Goal: Information Seeking & Learning: Compare options

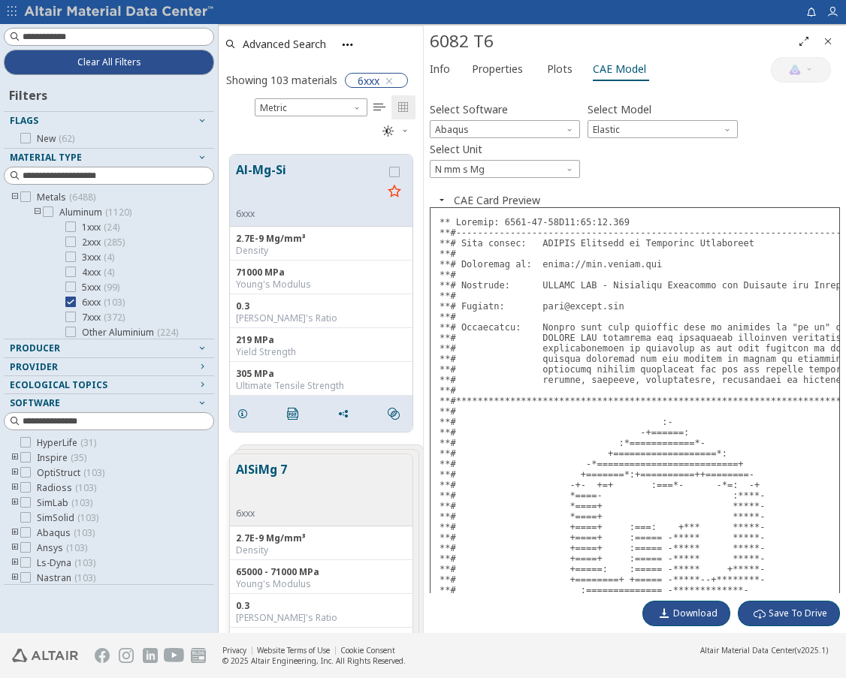
scroll to position [478, 193]
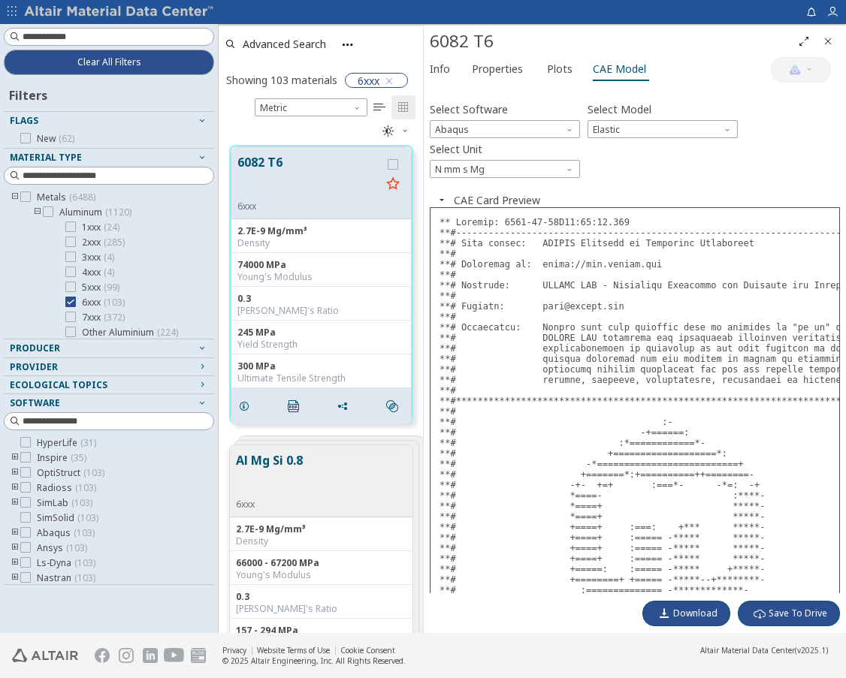
click at [828, 44] on icon "Close" at bounding box center [828, 41] width 12 height 12
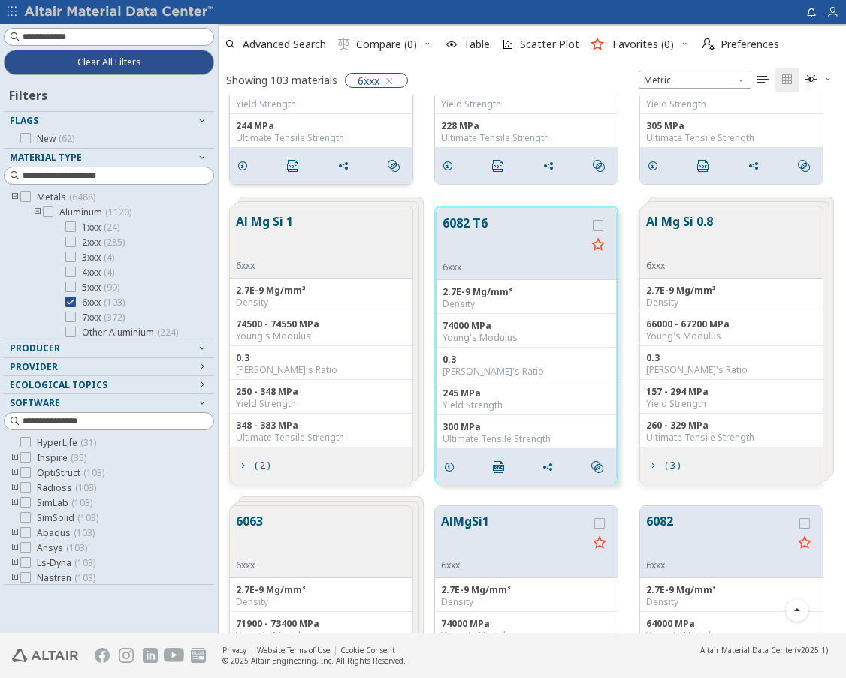
scroll to position [826, 0]
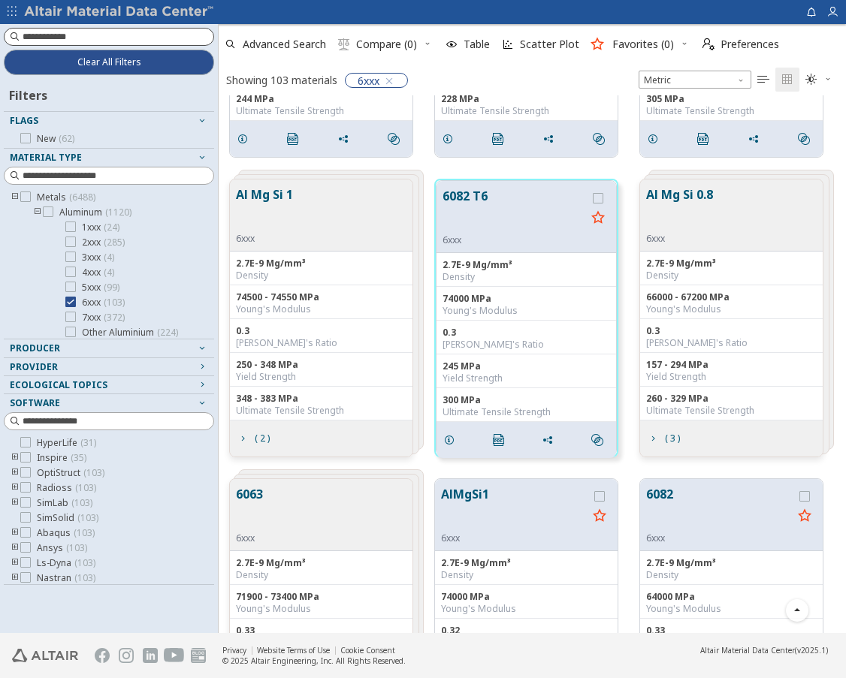
click at [134, 38] on input at bounding box center [118, 36] width 191 height 15
type input "****"
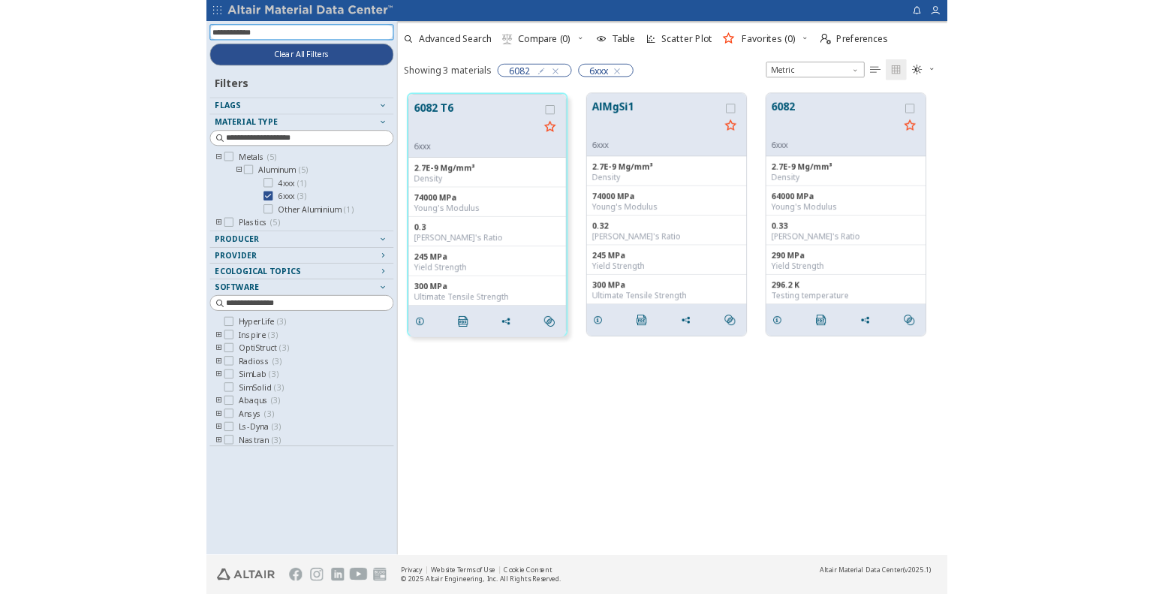
scroll to position [443, 924]
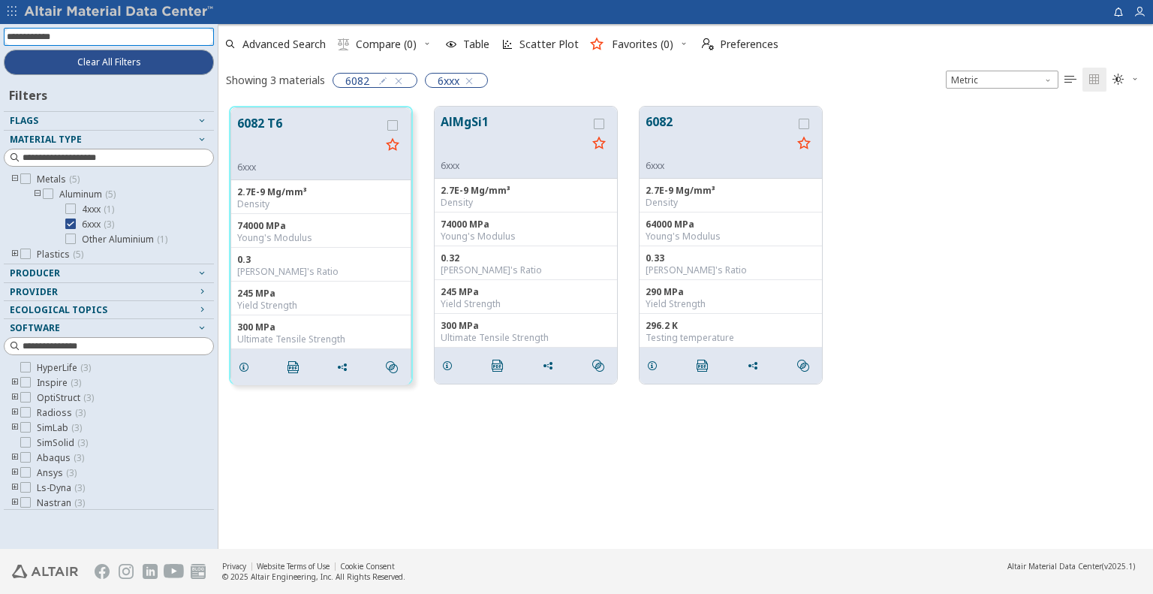
click at [121, 37] on input at bounding box center [110, 37] width 207 height 17
type input "****"
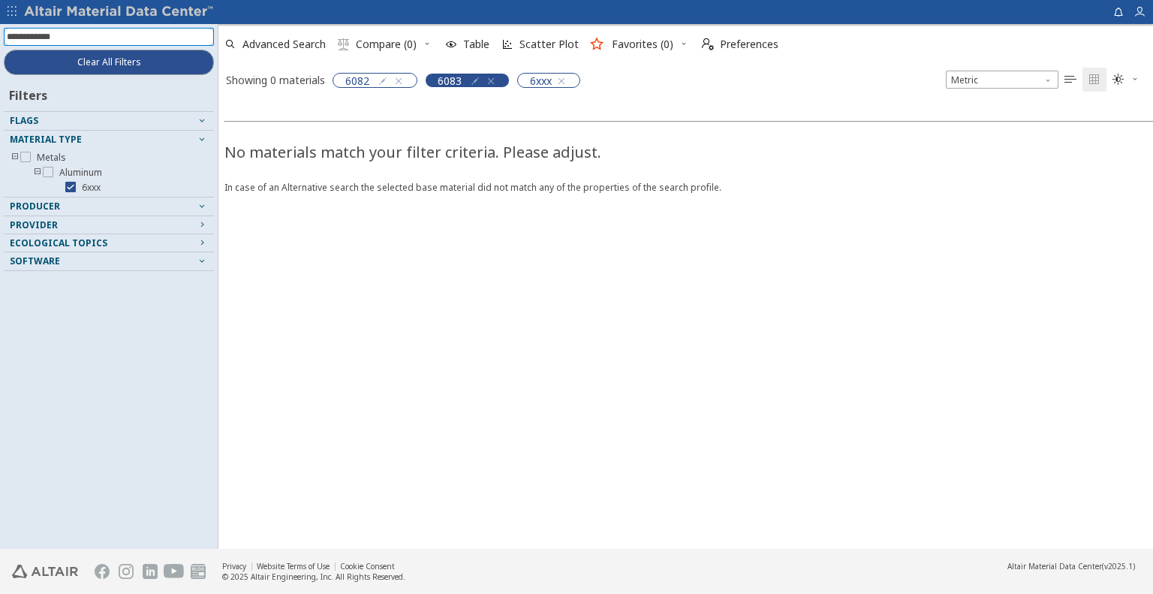
click at [472, 80] on icon "button" at bounding box center [475, 81] width 12 height 12
type input "****"
click at [493, 79] on icon "button" at bounding box center [491, 81] width 12 height 12
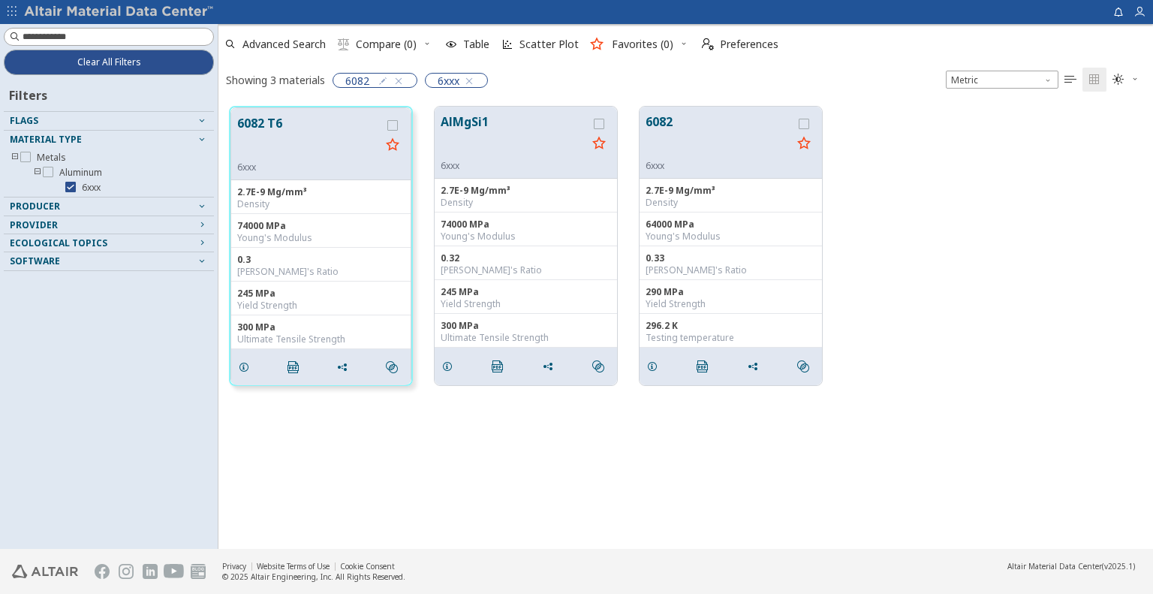
scroll to position [443, 924]
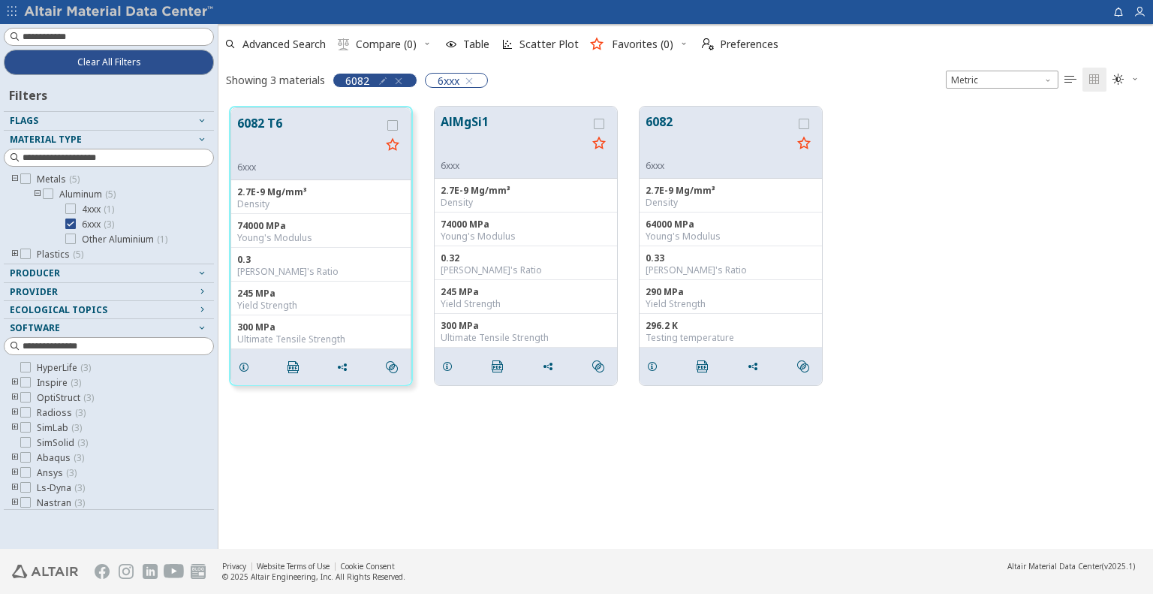
click at [397, 83] on icon "button" at bounding box center [399, 81] width 12 height 12
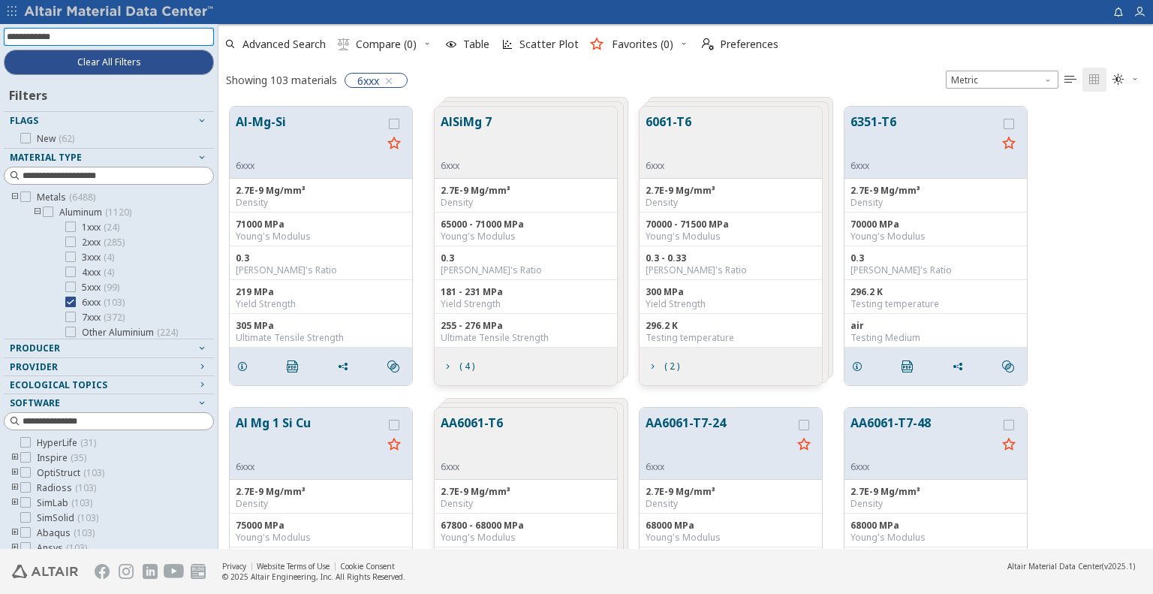
click at [115, 41] on input at bounding box center [110, 37] width 207 height 17
type input "****"
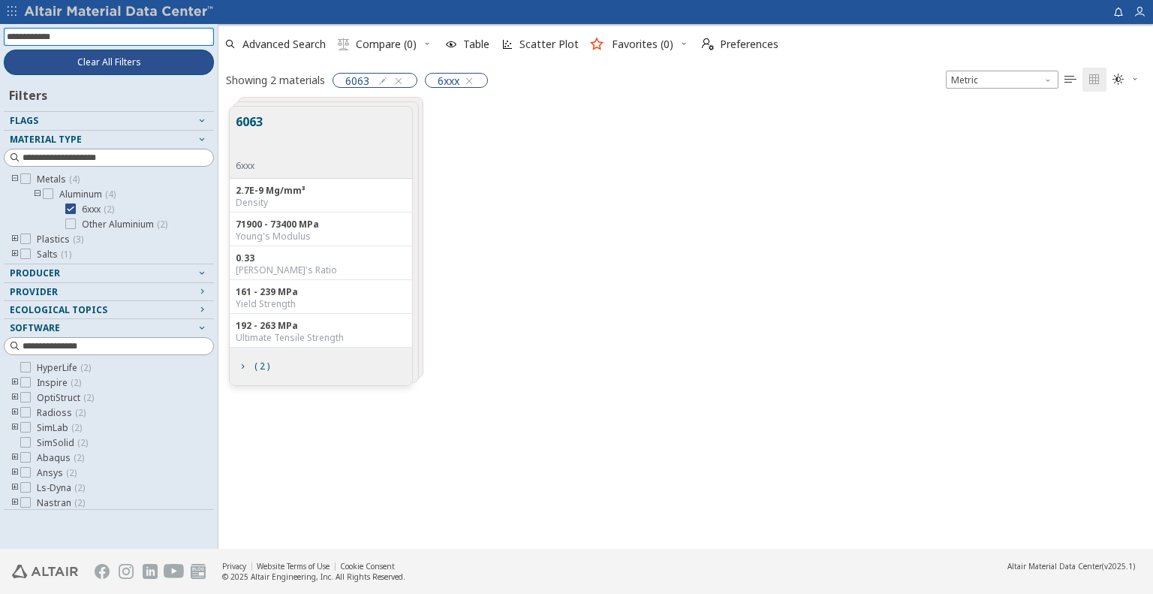
click at [140, 61] on span "Clear All Filters" at bounding box center [109, 62] width 64 height 12
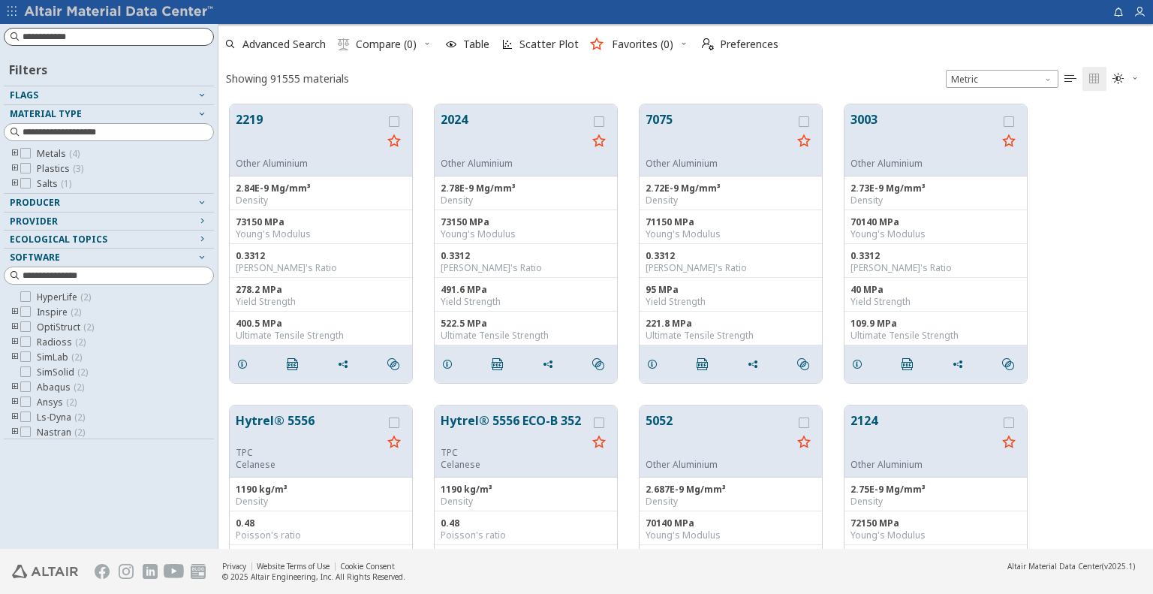
scroll to position [445, 924]
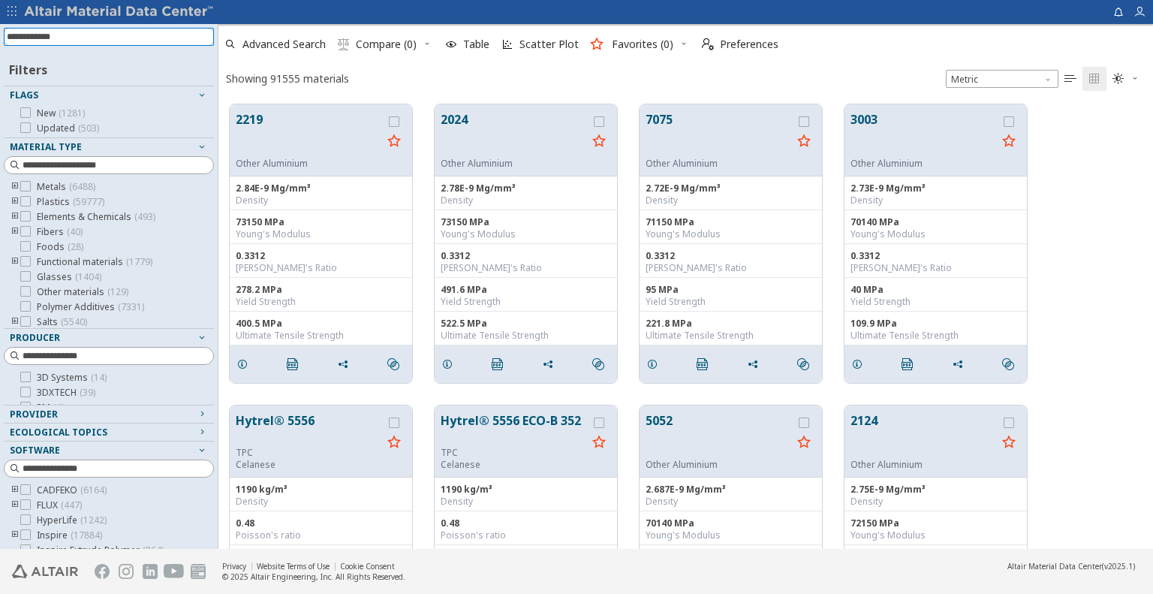
click at [155, 37] on input at bounding box center [110, 37] width 207 height 17
type input "***"
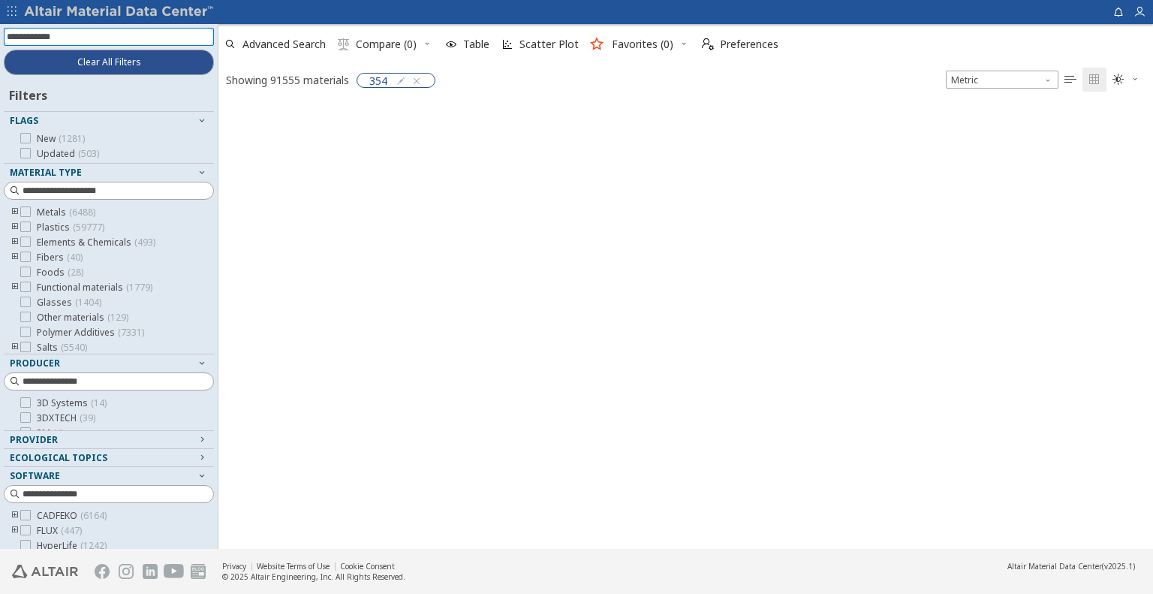
scroll to position [12, 12]
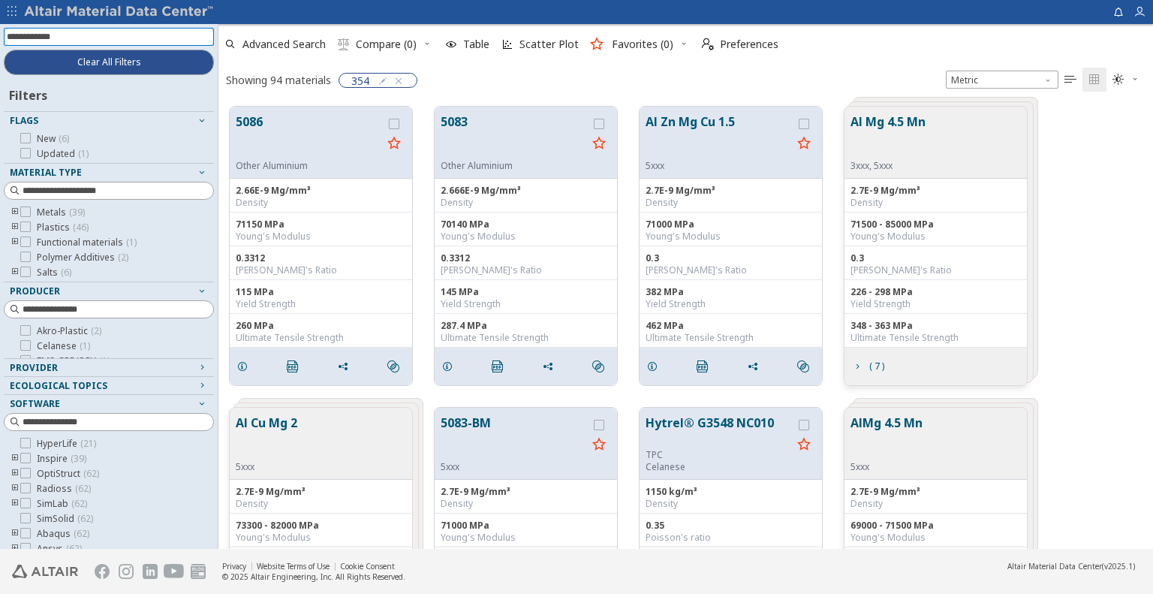
click at [14, 210] on icon "toogle group" at bounding box center [15, 213] width 11 height 12
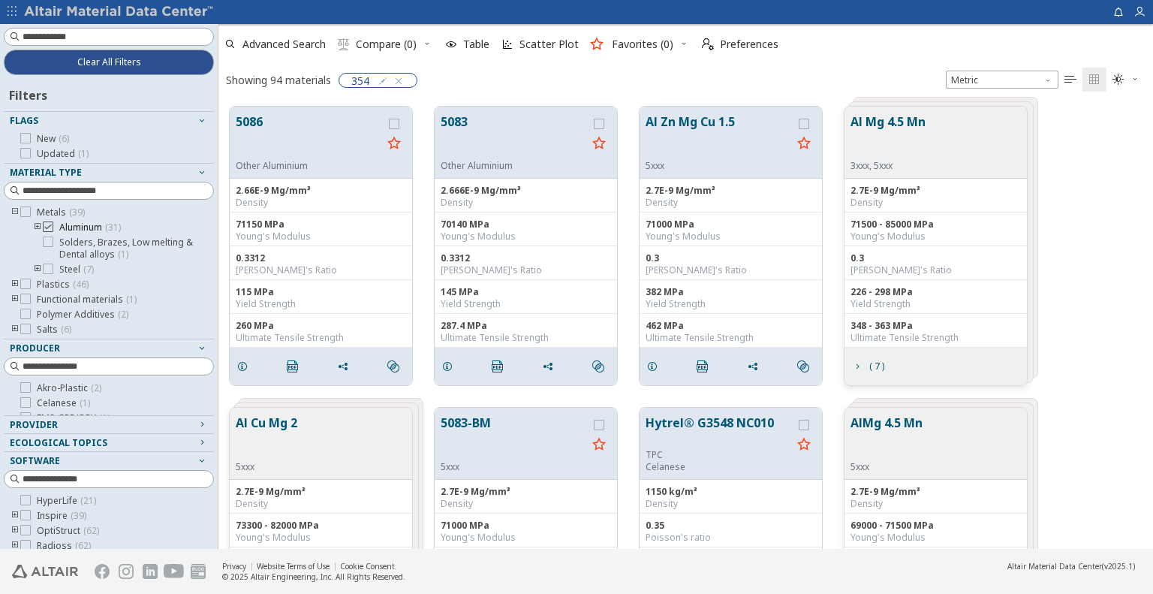
click at [49, 228] on icon at bounding box center [48, 227] width 11 height 11
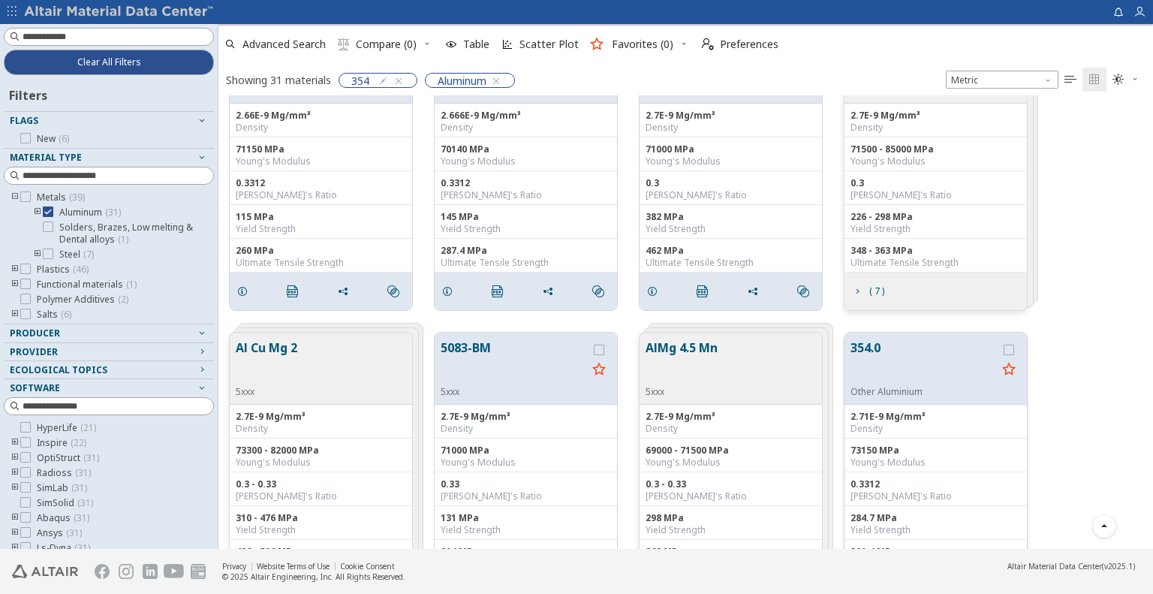
scroll to position [150, 0]
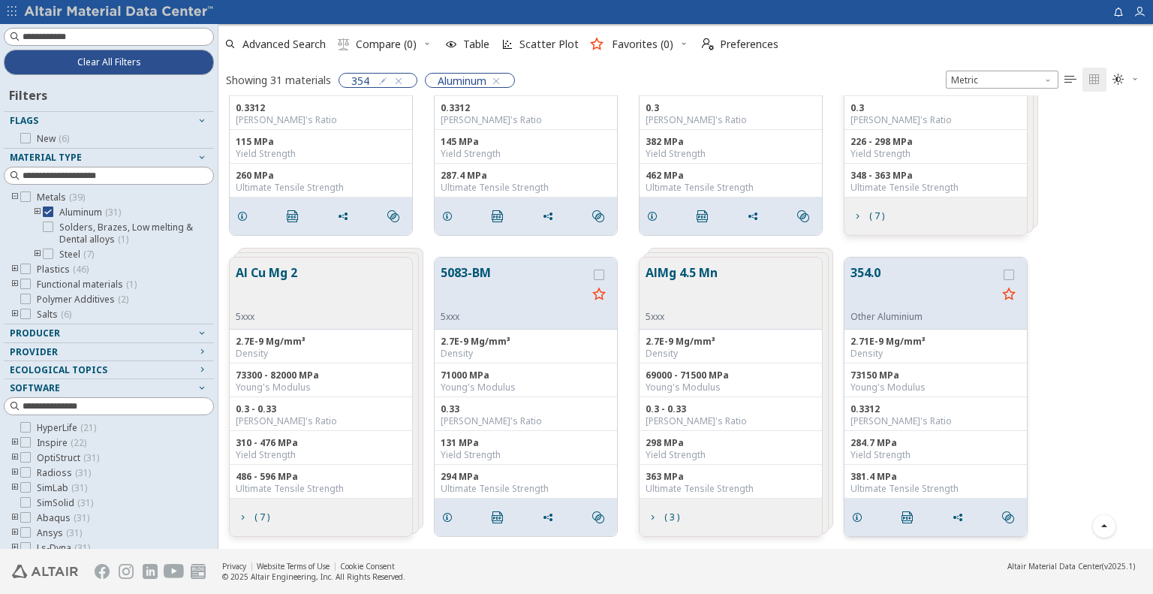
click at [845, 303] on button "354.0" at bounding box center [924, 287] width 146 height 47
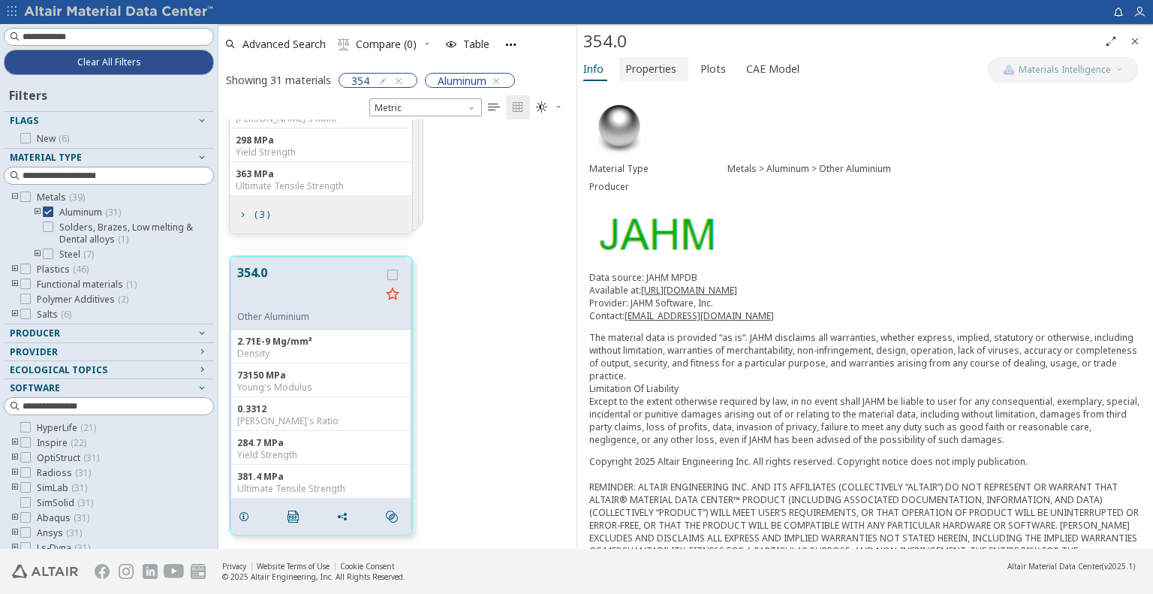
click at [658, 66] on span "Properties" at bounding box center [651, 69] width 51 height 24
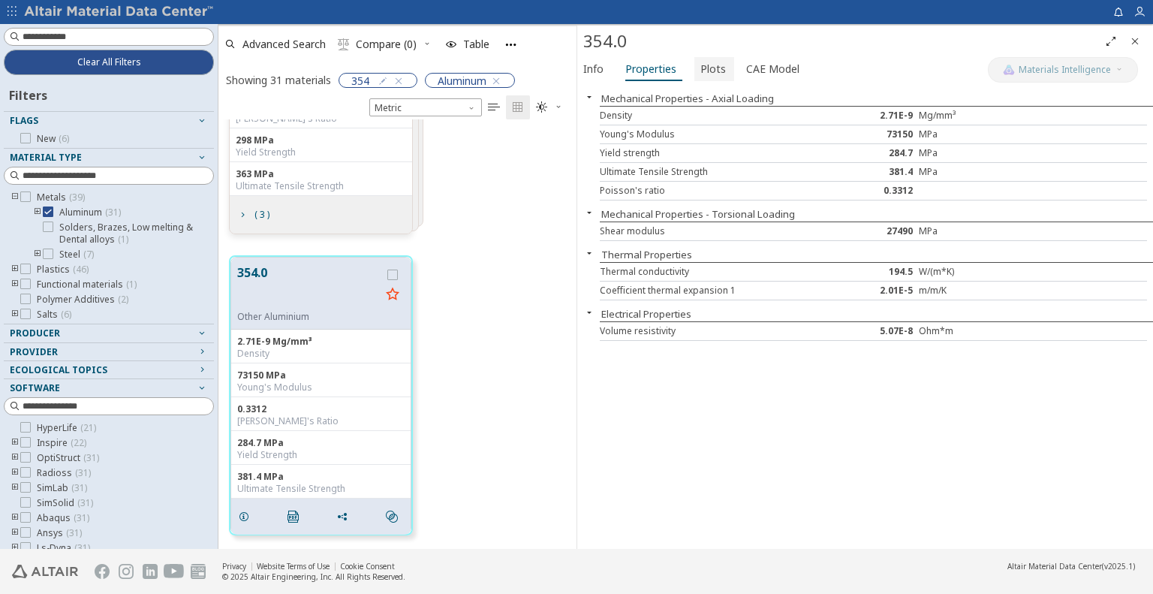
click at [695, 71] on button "Plots" at bounding box center [715, 69] width 40 height 24
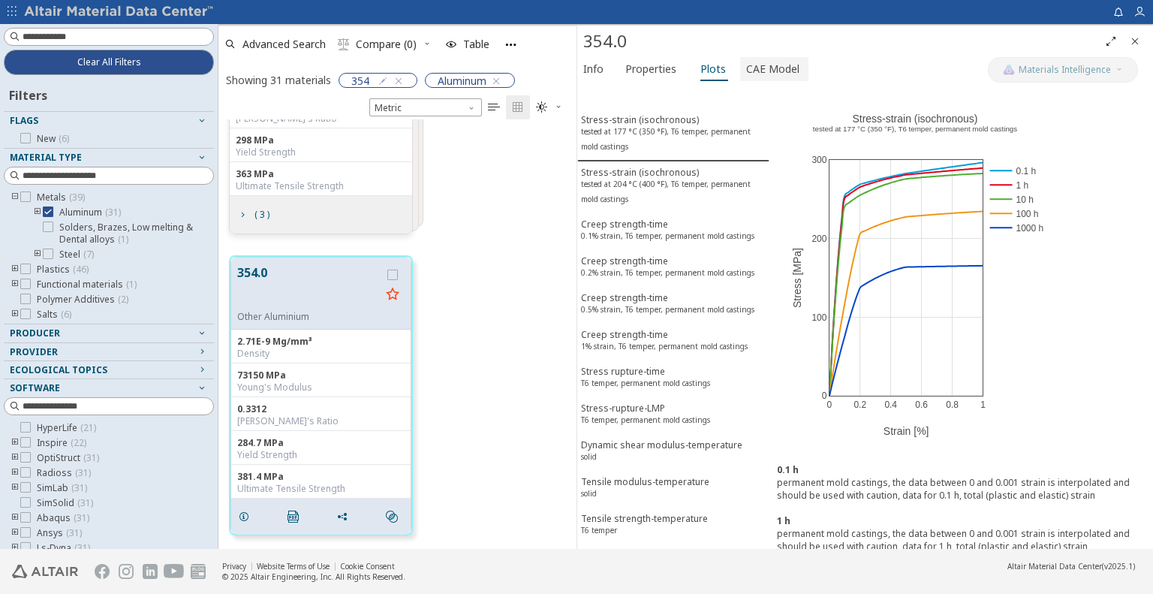
click at [760, 73] on span "CAE Model" at bounding box center [772, 69] width 53 height 24
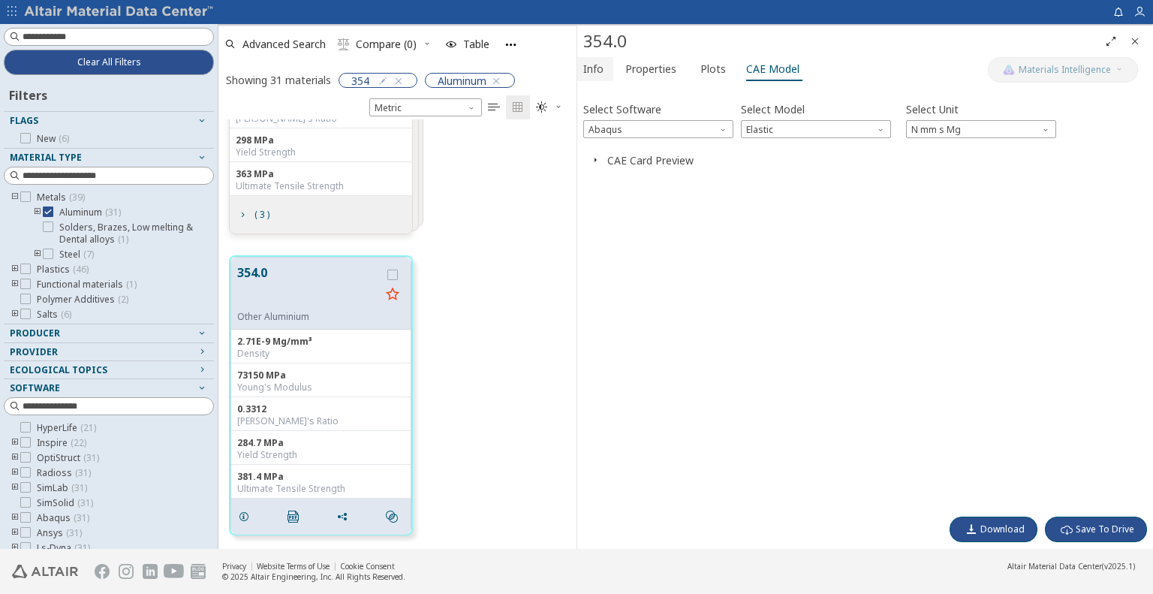
click at [586, 74] on span "Info" at bounding box center [594, 69] width 20 height 24
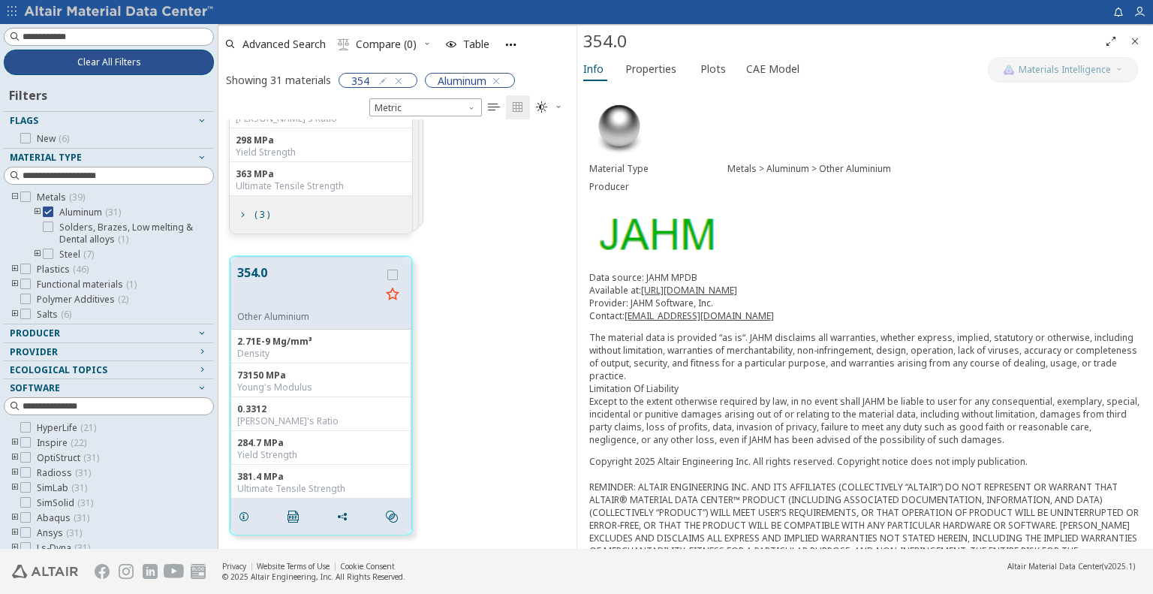
click at [99, 59] on span "Clear All Filters" at bounding box center [109, 62] width 64 height 12
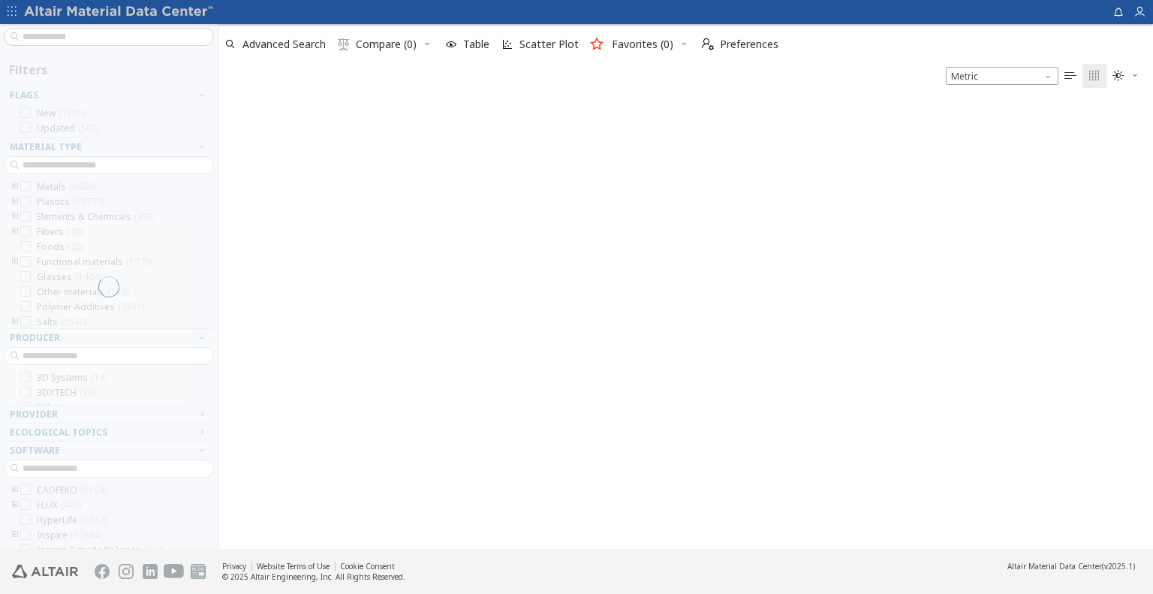
scroll to position [445, 924]
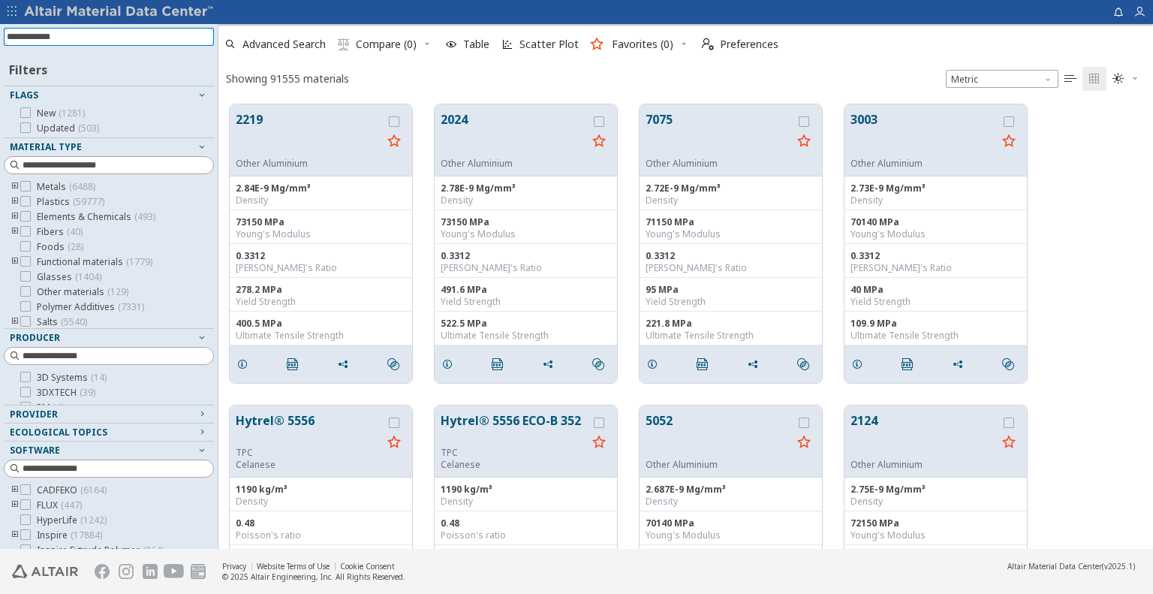
click at [113, 44] on input at bounding box center [110, 37] width 207 height 17
type input "***"
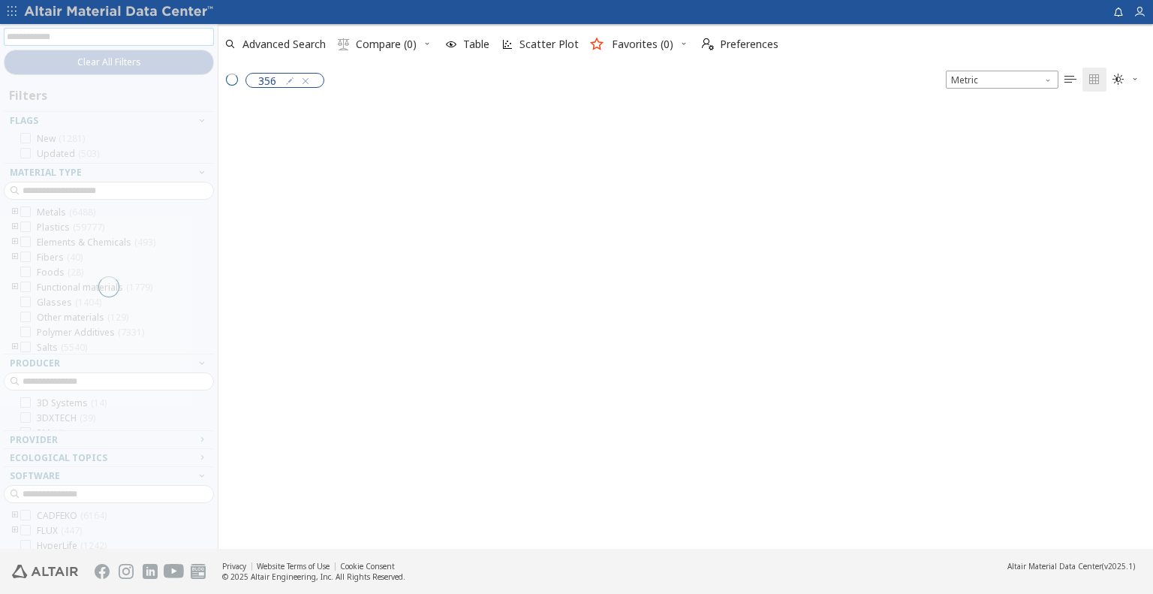
scroll to position [12, 12]
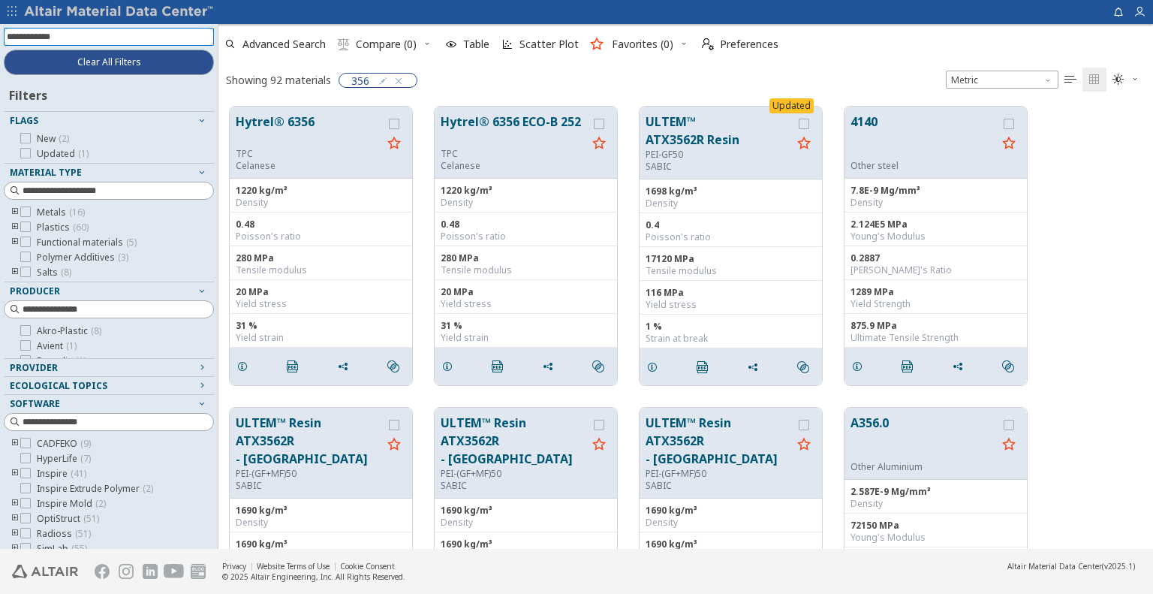
click at [14, 211] on icon "toogle group" at bounding box center [15, 213] width 11 height 12
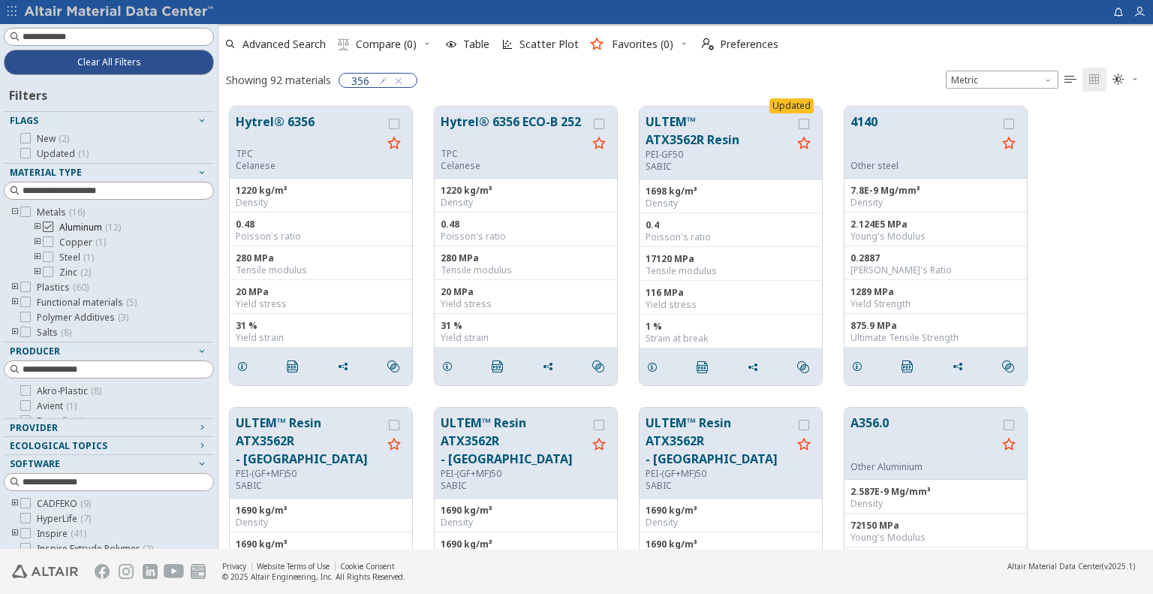
click at [48, 228] on icon at bounding box center [48, 227] width 11 height 11
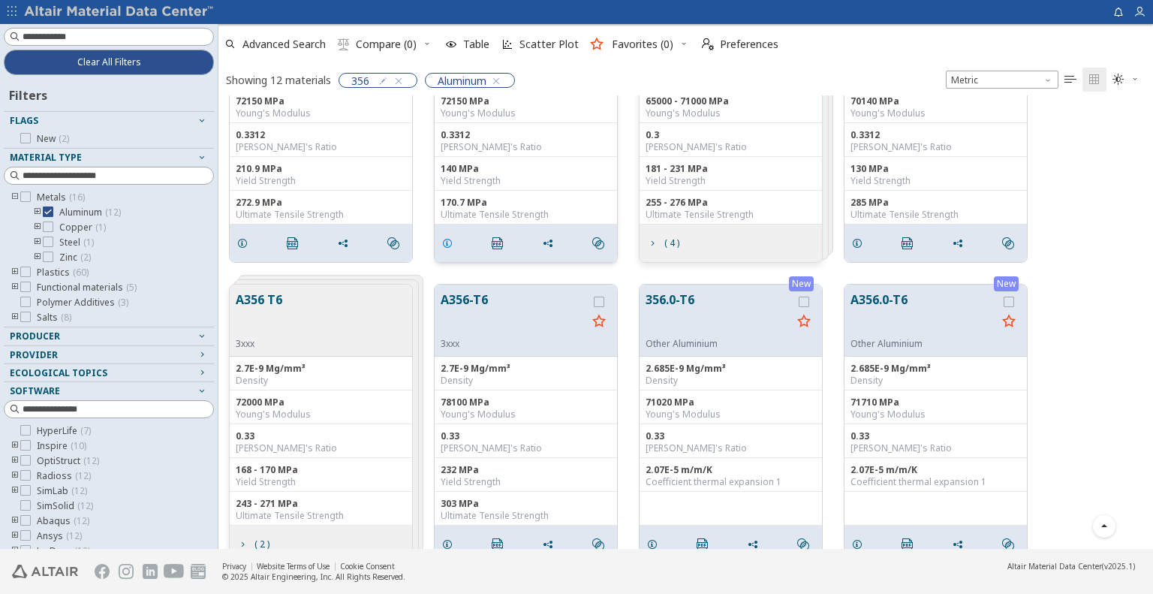
scroll to position [148, 0]
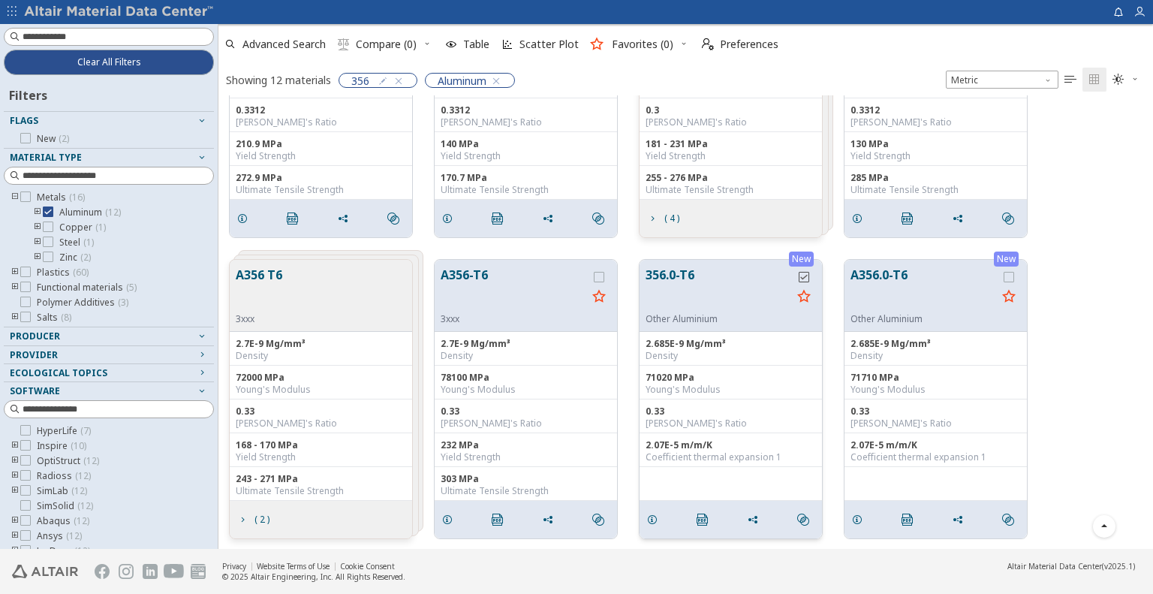
click at [806, 275] on icon "grid" at bounding box center [804, 277] width 11 height 11
click at [845, 274] on icon "grid" at bounding box center [1009, 277] width 11 height 11
click at [598, 276] on icon "grid" at bounding box center [599, 277] width 11 height 11
click at [390, 44] on span "Compare (3)" at bounding box center [386, 44] width 61 height 11
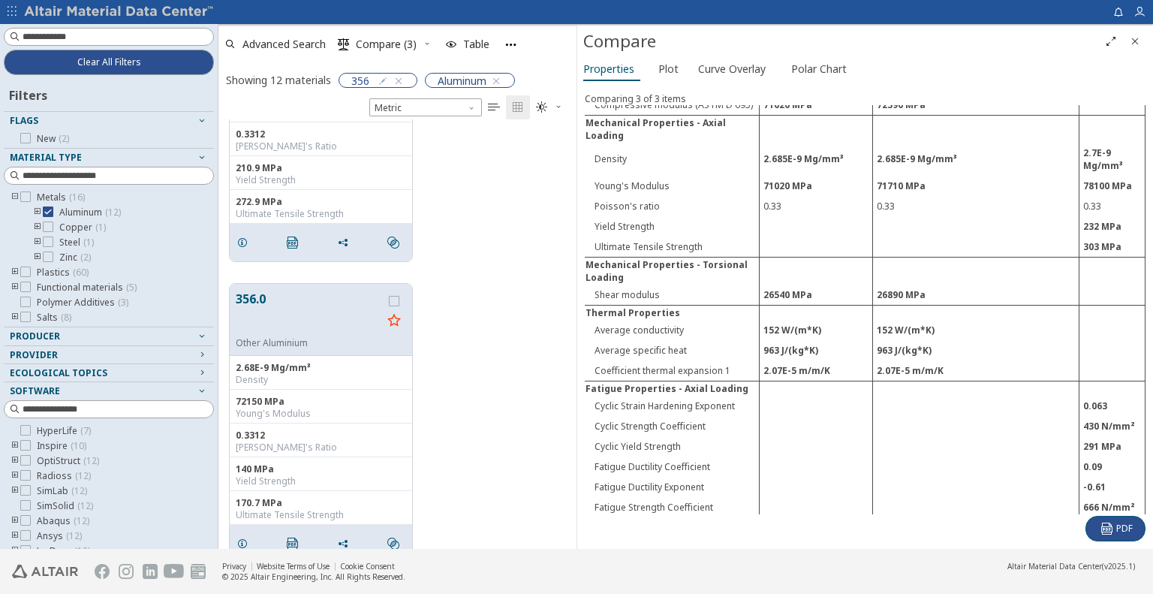
scroll to position [451, 0]
